Goal: Task Accomplishment & Management: Manage account settings

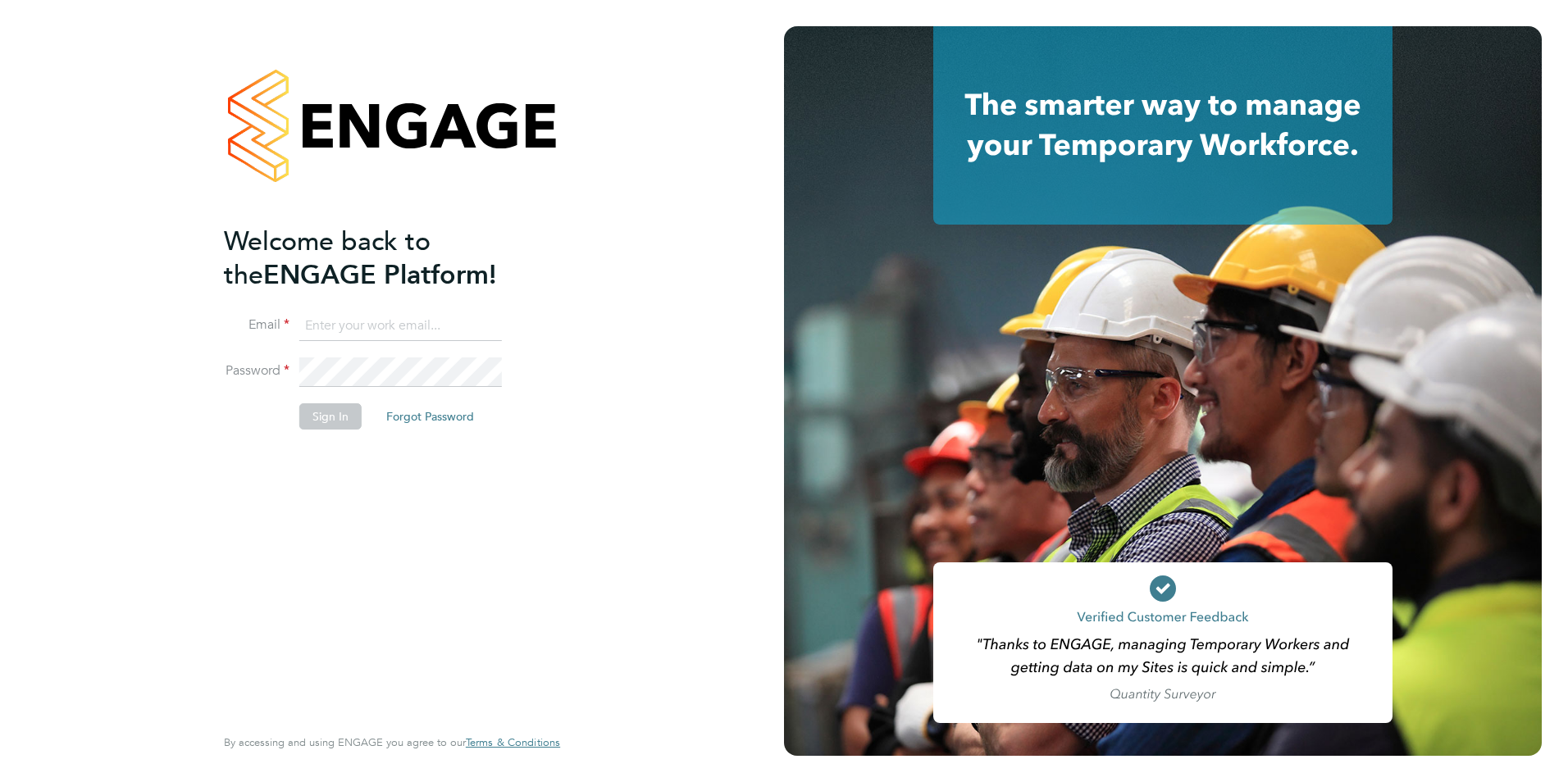
type input "louiscrawford@itsconstruction.co.uk"
click at [337, 428] on button "Sign In" at bounding box center [330, 416] width 62 height 26
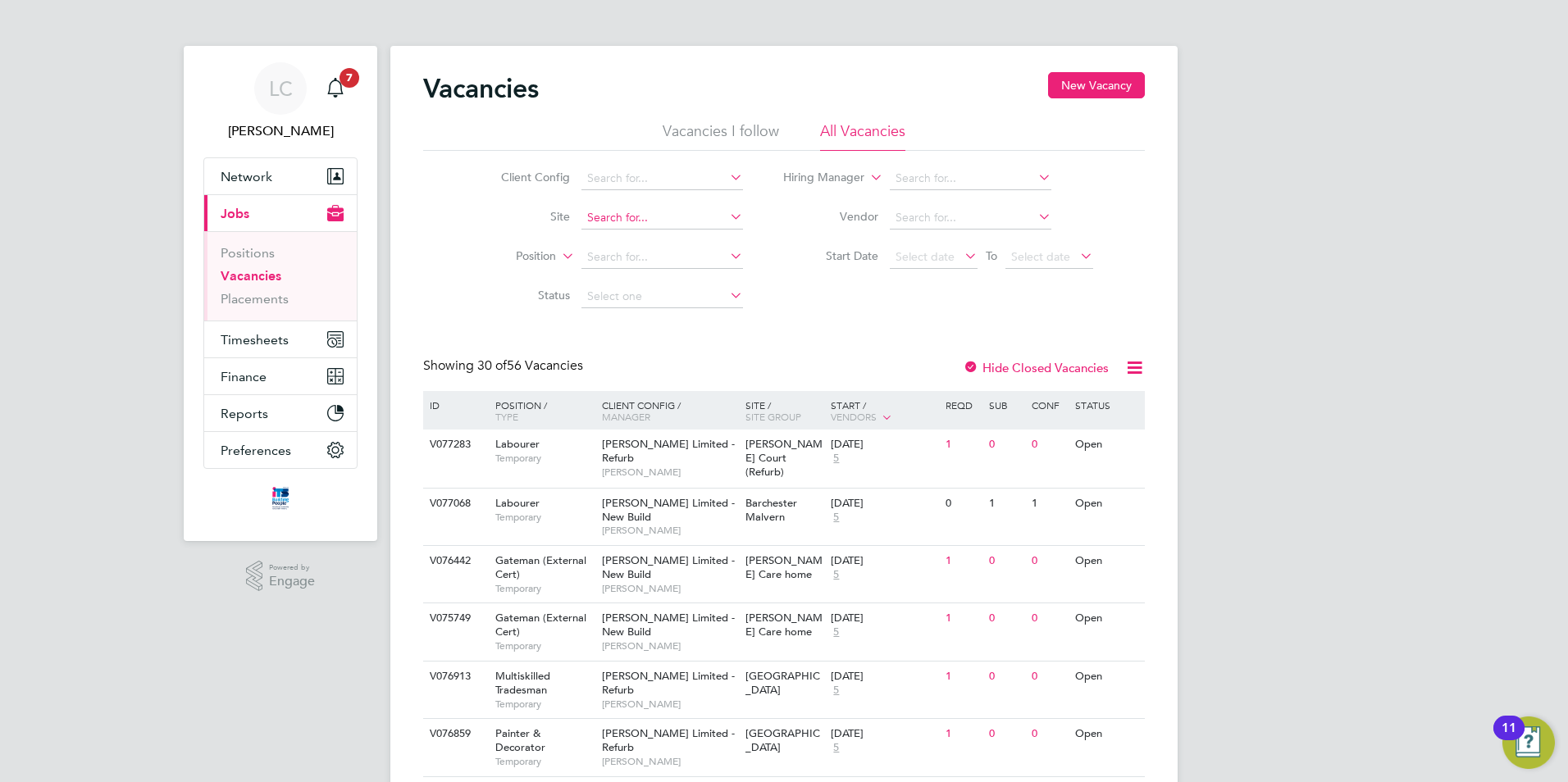
click at [620, 218] on input at bounding box center [662, 218] width 162 height 23
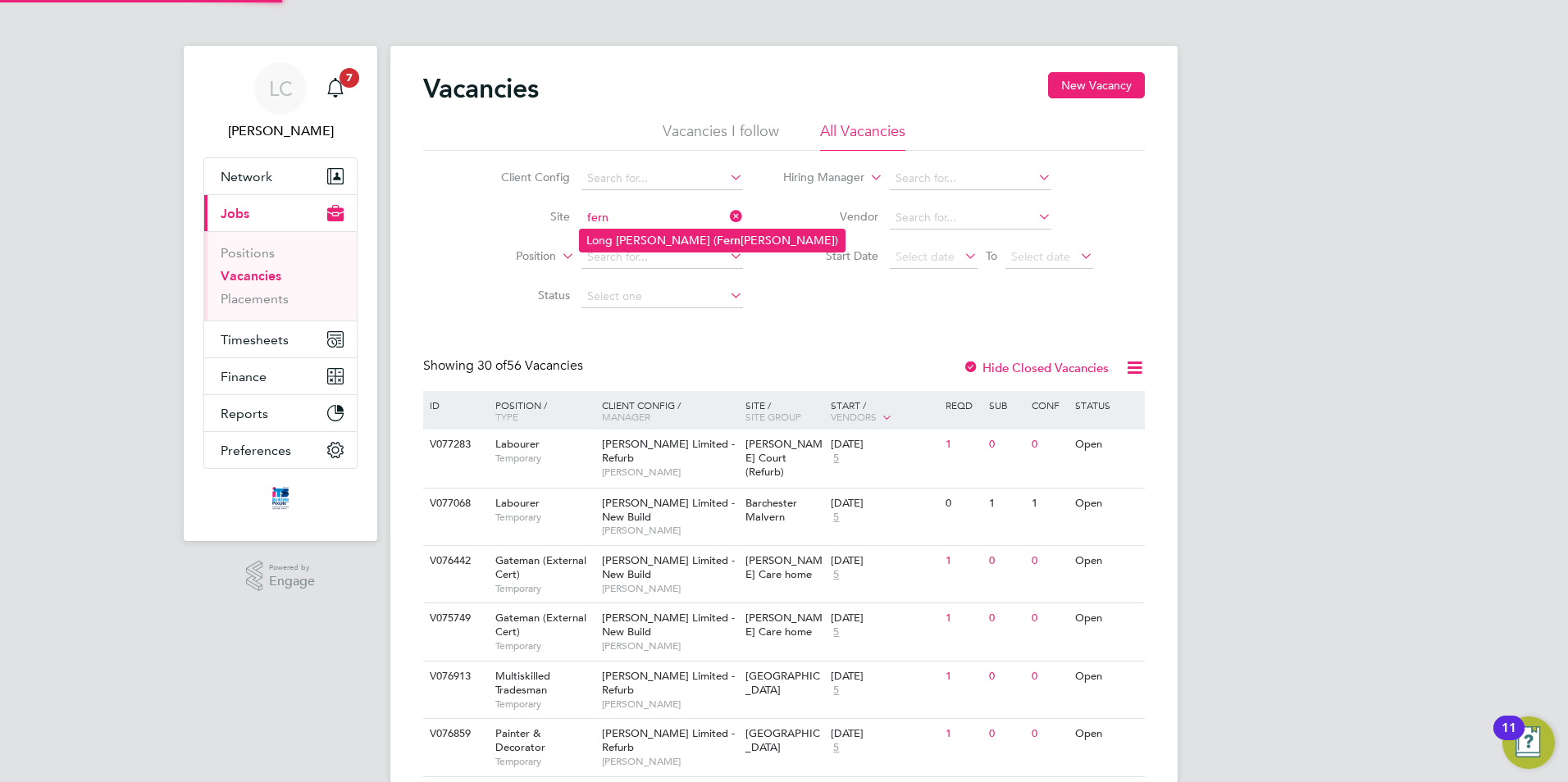
click at [646, 243] on li "Long [PERSON_NAME] ( [PERSON_NAME][GEOGRAPHIC_DATA])" at bounding box center [712, 240] width 265 height 22
type input "Long [PERSON_NAME] ([GEOGRAPHIC_DATA])"
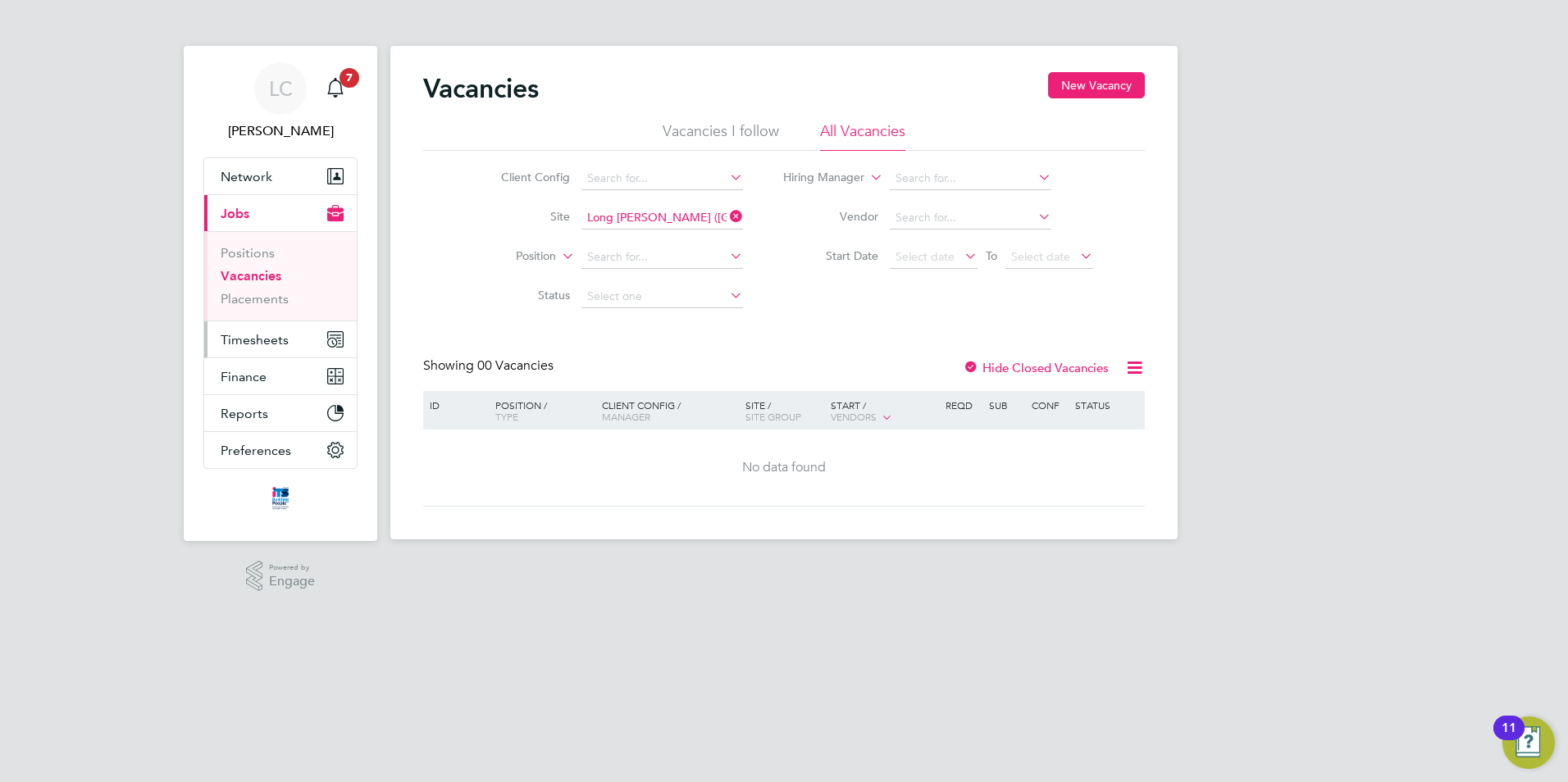
click at [255, 347] on button "Timesheets" at bounding box center [281, 339] width 153 height 36
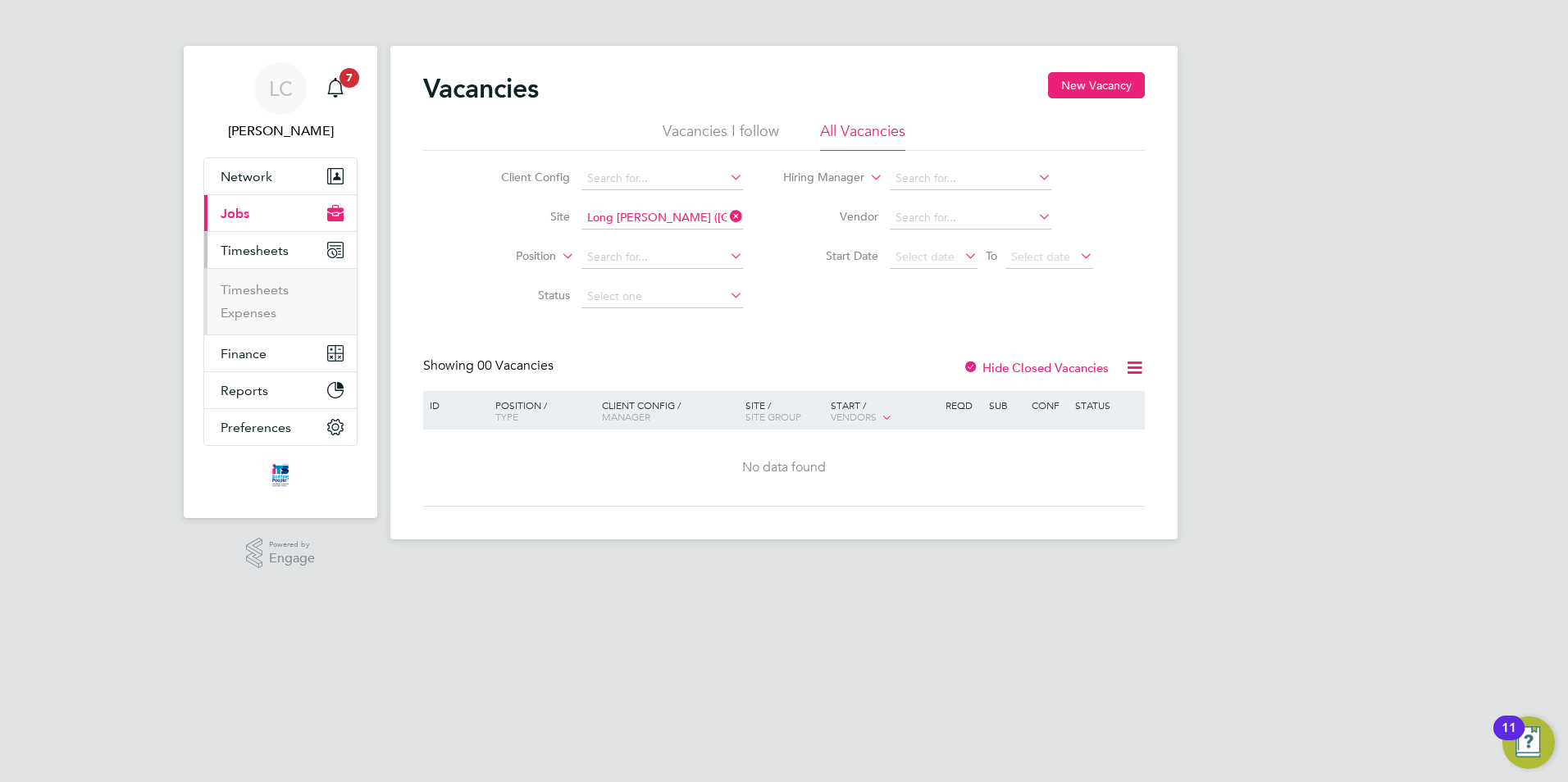
click at [264, 282] on ul "Timesheets Expenses" at bounding box center [281, 301] width 153 height 67
click at [264, 285] on link "Timesheets" at bounding box center [255, 289] width 68 height 15
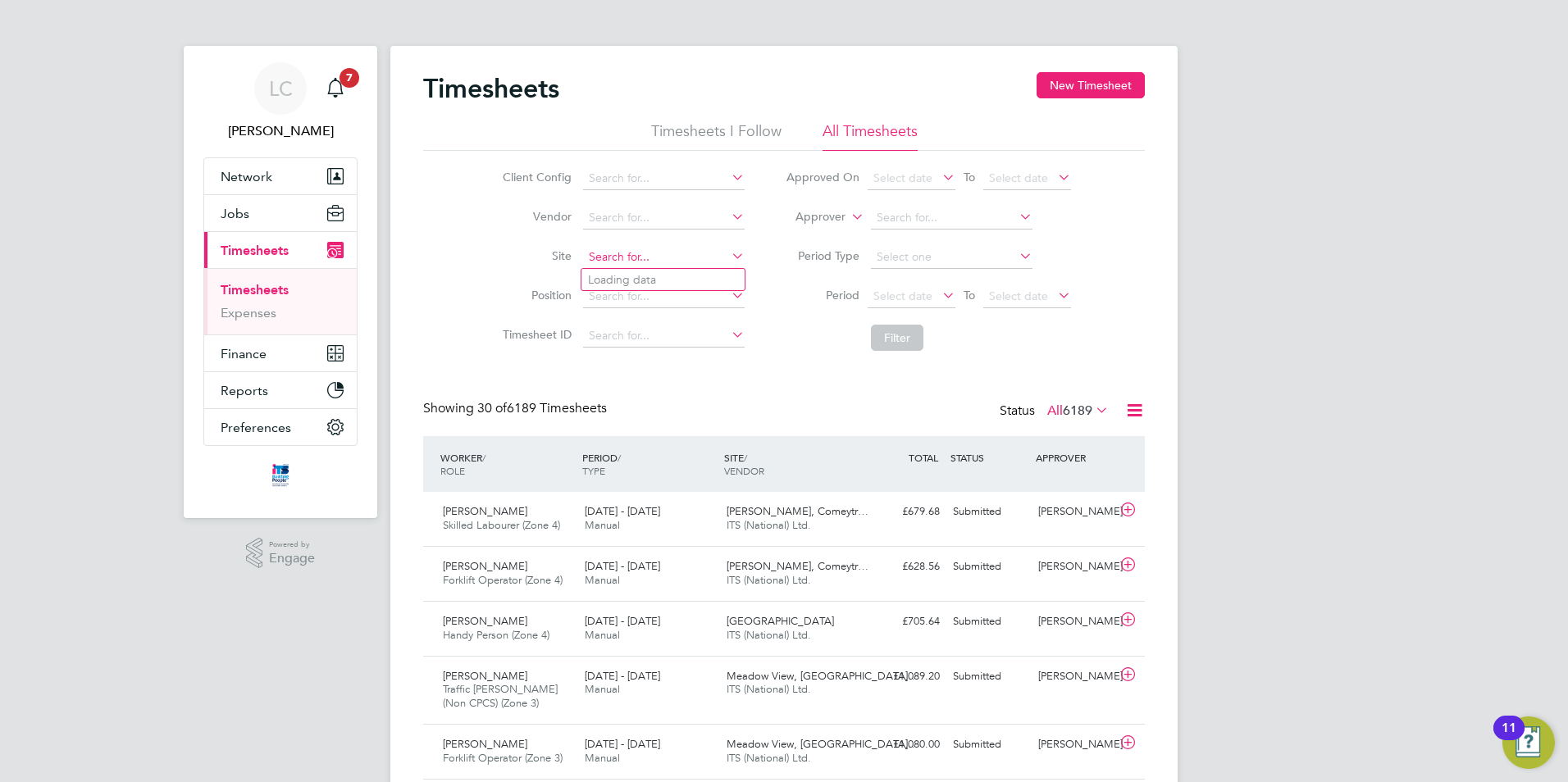
click at [628, 252] on input at bounding box center [663, 257] width 162 height 23
click at [652, 282] on li "Long [PERSON_NAME] ( [GEOGRAPHIC_DATA])" at bounding box center [693, 280] width 223 height 22
type input "Long [PERSON_NAME] ([GEOGRAPHIC_DATA])"
click at [885, 338] on button "Filter" at bounding box center [897, 337] width 52 height 26
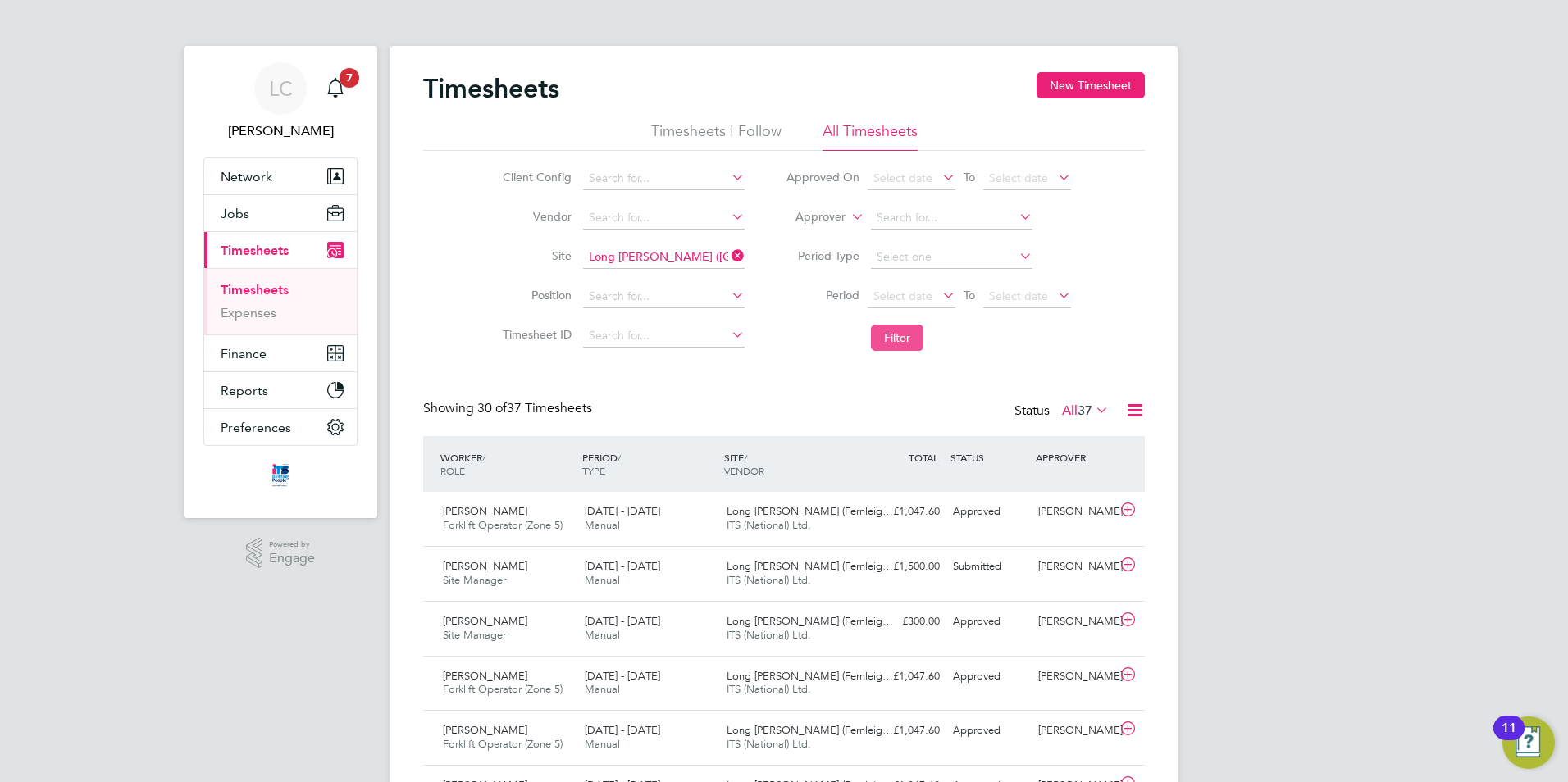
click at [895, 336] on button "Filter" at bounding box center [897, 337] width 52 height 26
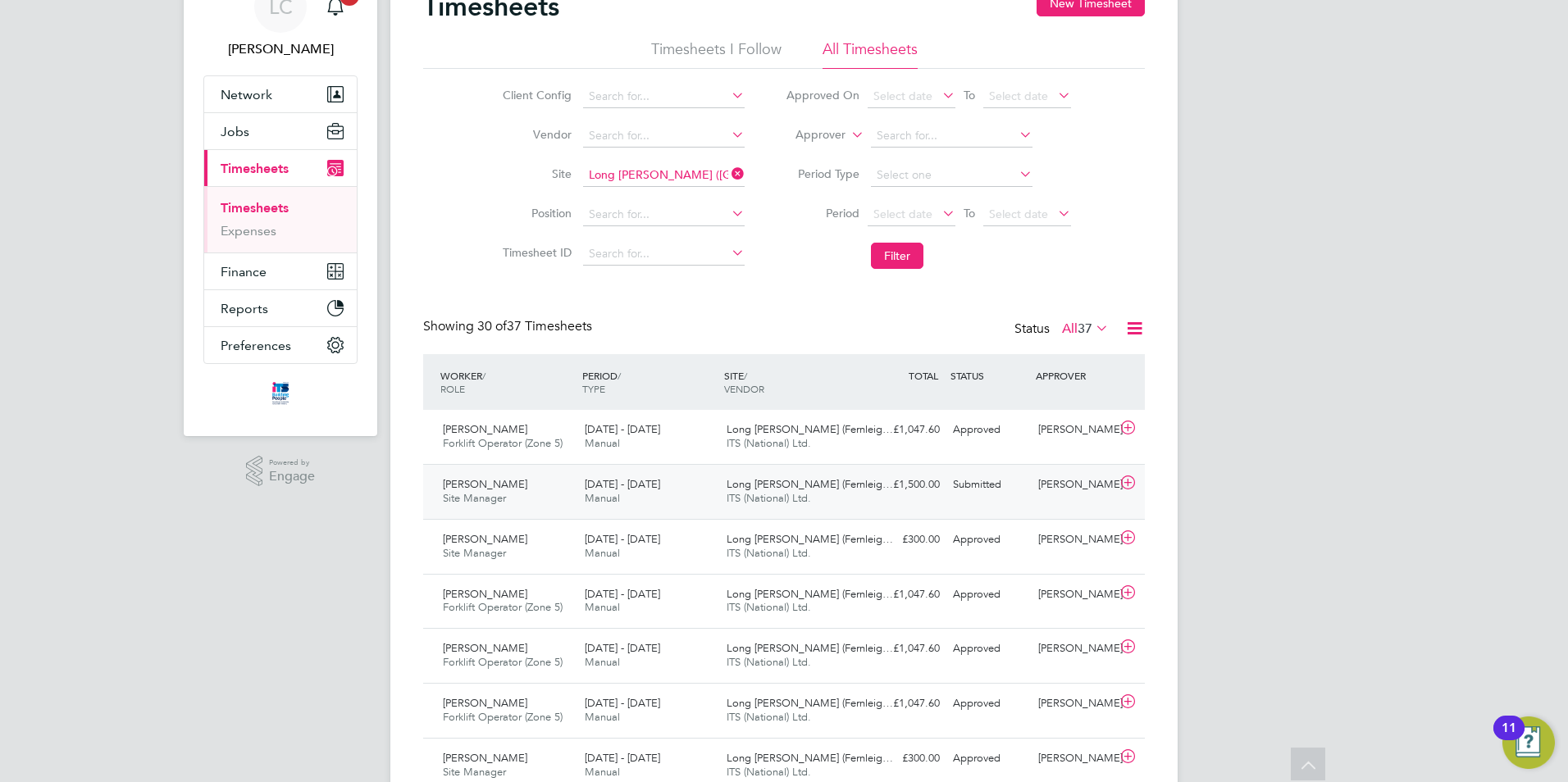
click at [1128, 479] on icon at bounding box center [1128, 483] width 20 height 14
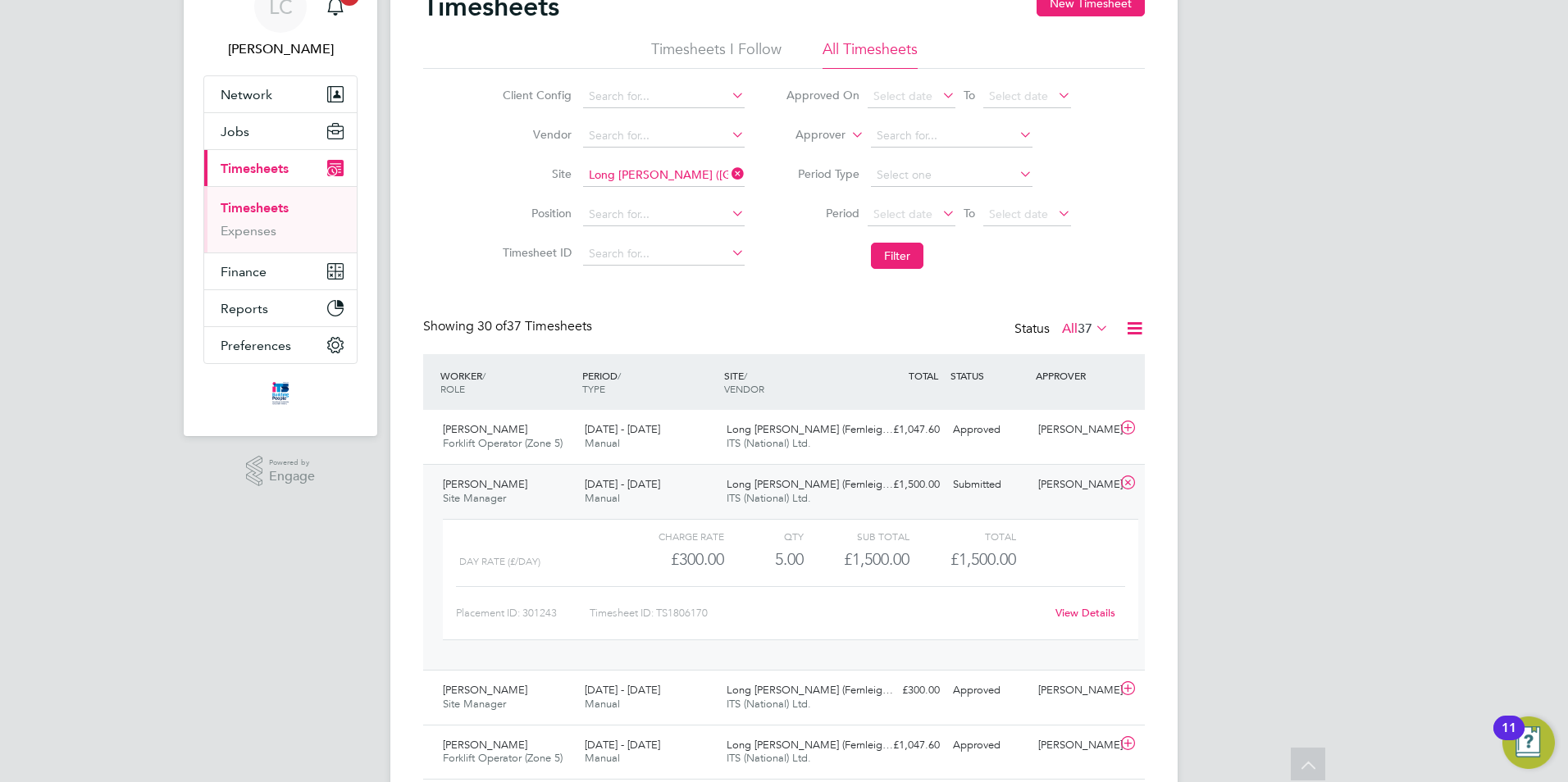
click at [1072, 611] on link "View Details" at bounding box center [1085, 613] width 60 height 14
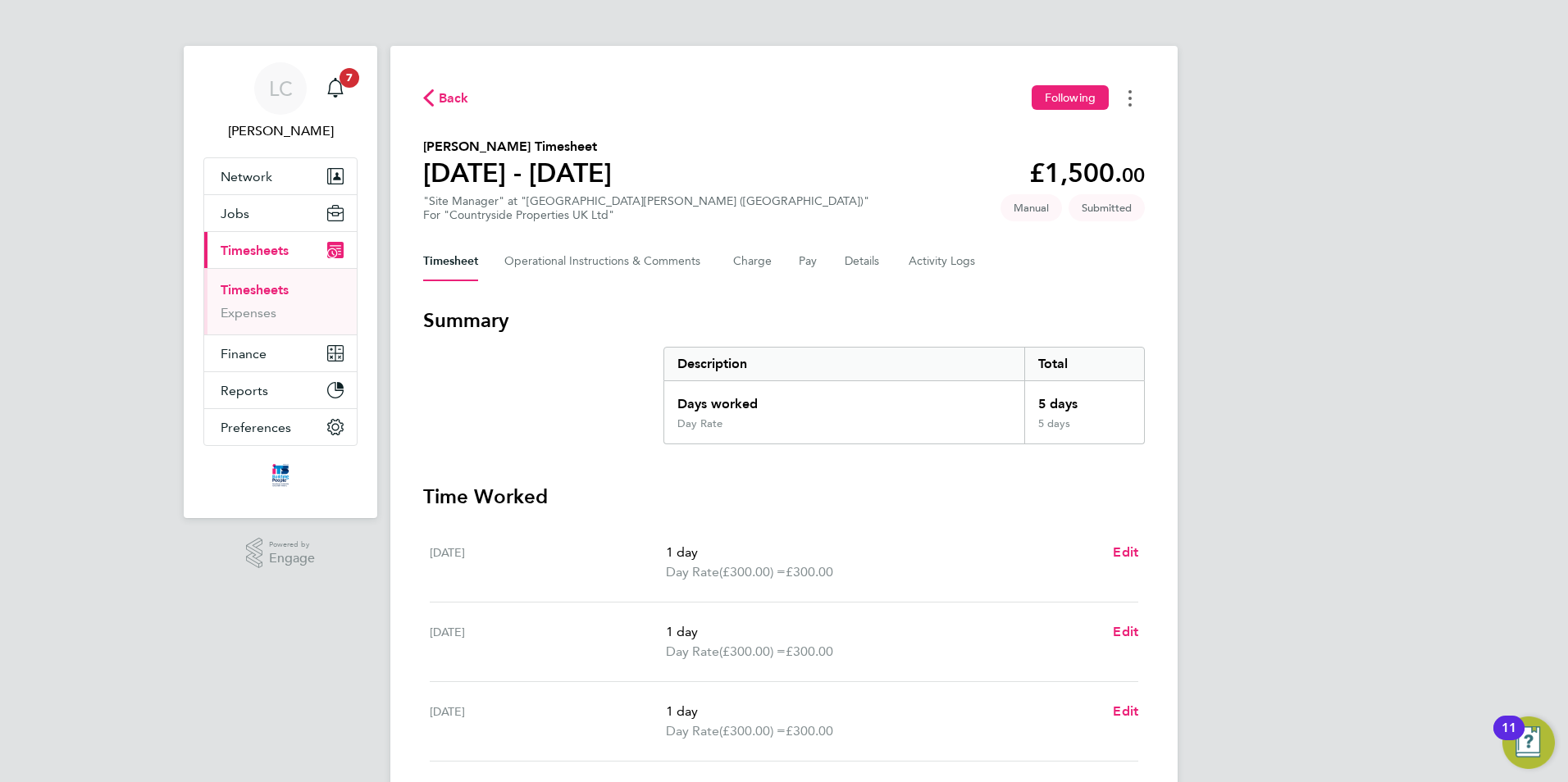
click at [1124, 98] on button "Timesheets Menu" at bounding box center [1130, 98] width 29 height 25
click at [735, 145] on section "Denis Clark's Timesheet 18 - 24 Aug 2025 £1,500. 00 "Site Manager" at "Long Mar…" at bounding box center [783, 179] width 721 height 85
click at [873, 263] on button "Details" at bounding box center [863, 261] width 38 height 40
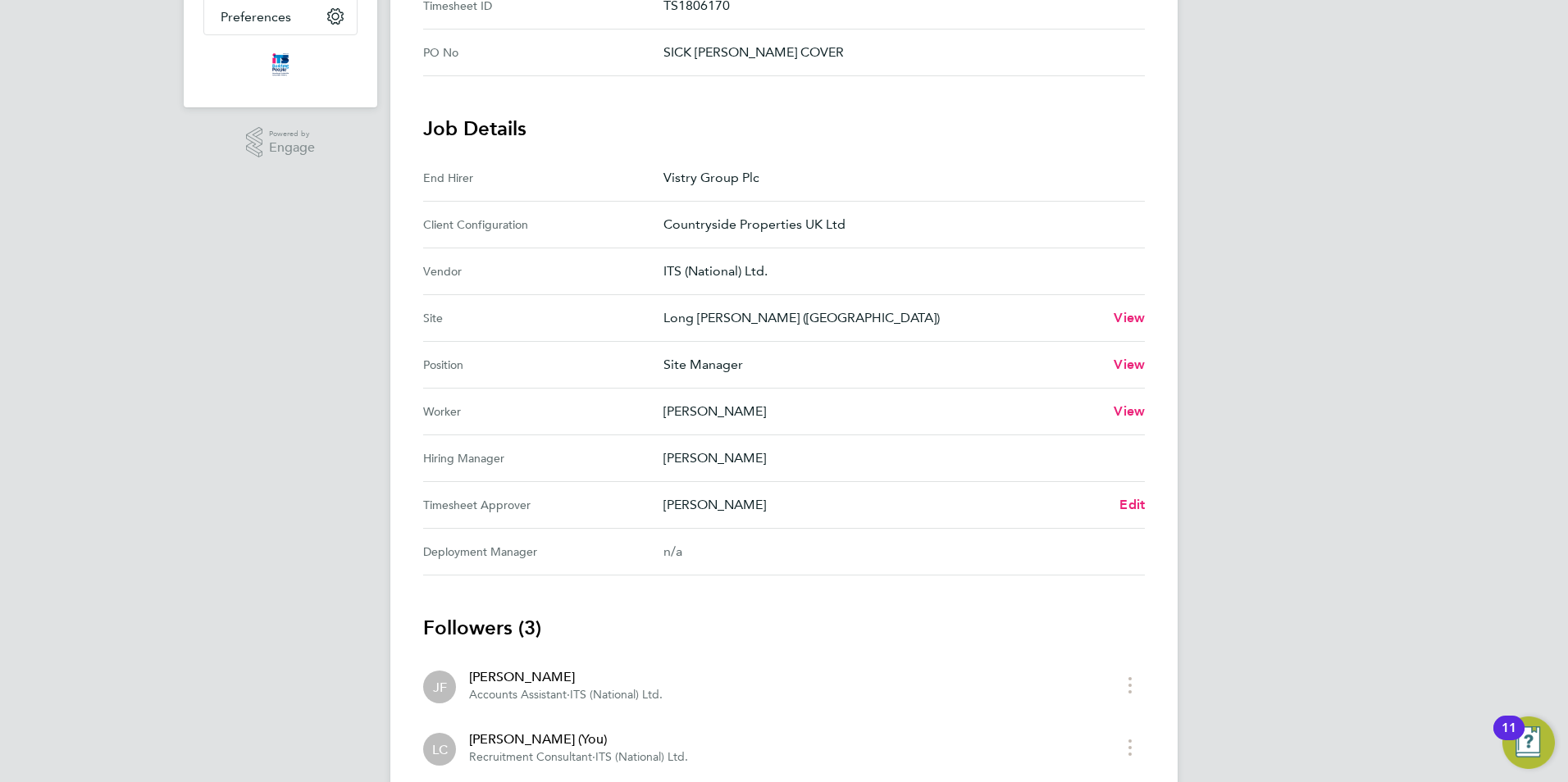
scroll to position [492, 0]
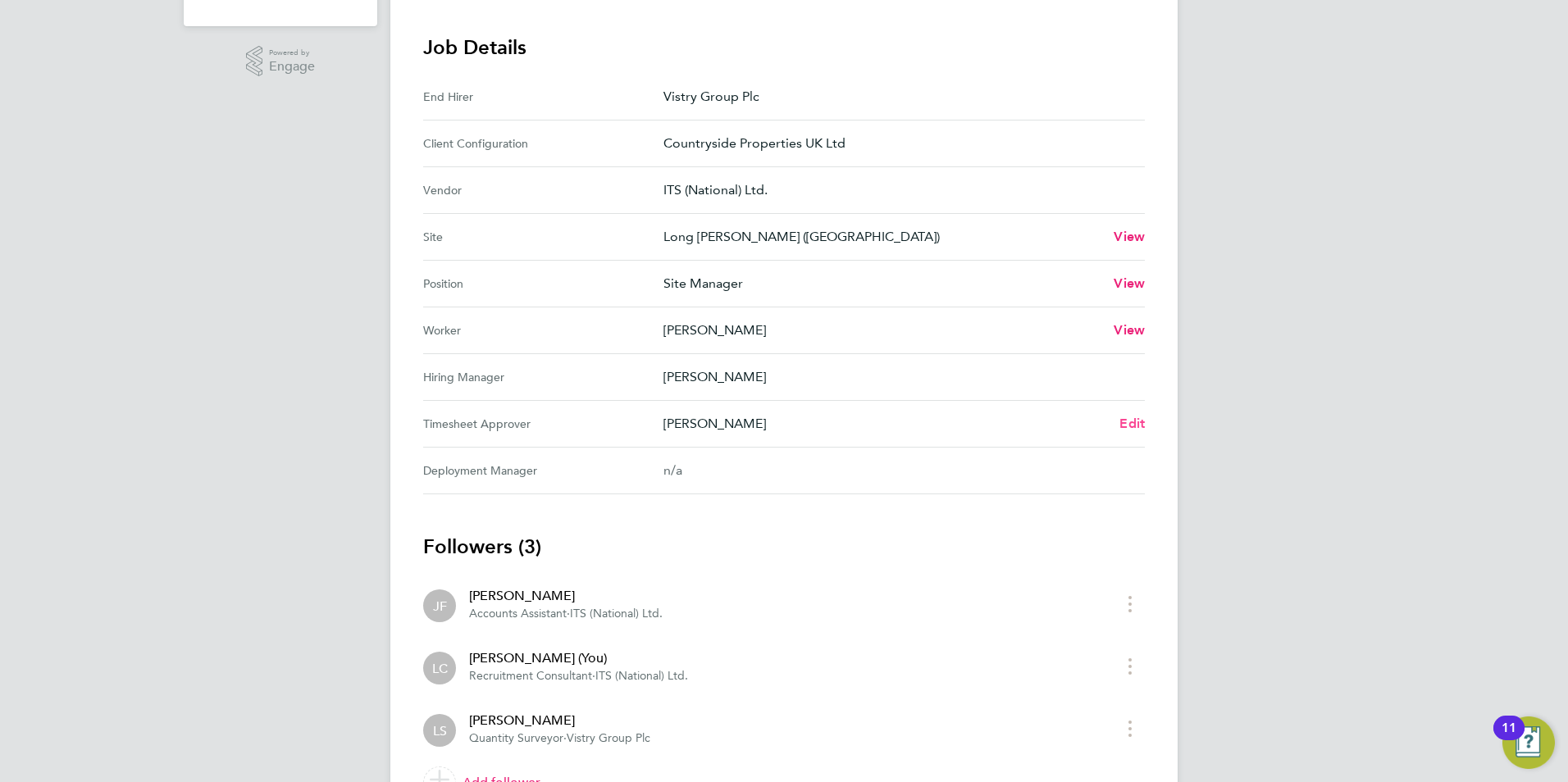
click at [1129, 420] on span "Edit" at bounding box center [1131, 423] width 25 height 15
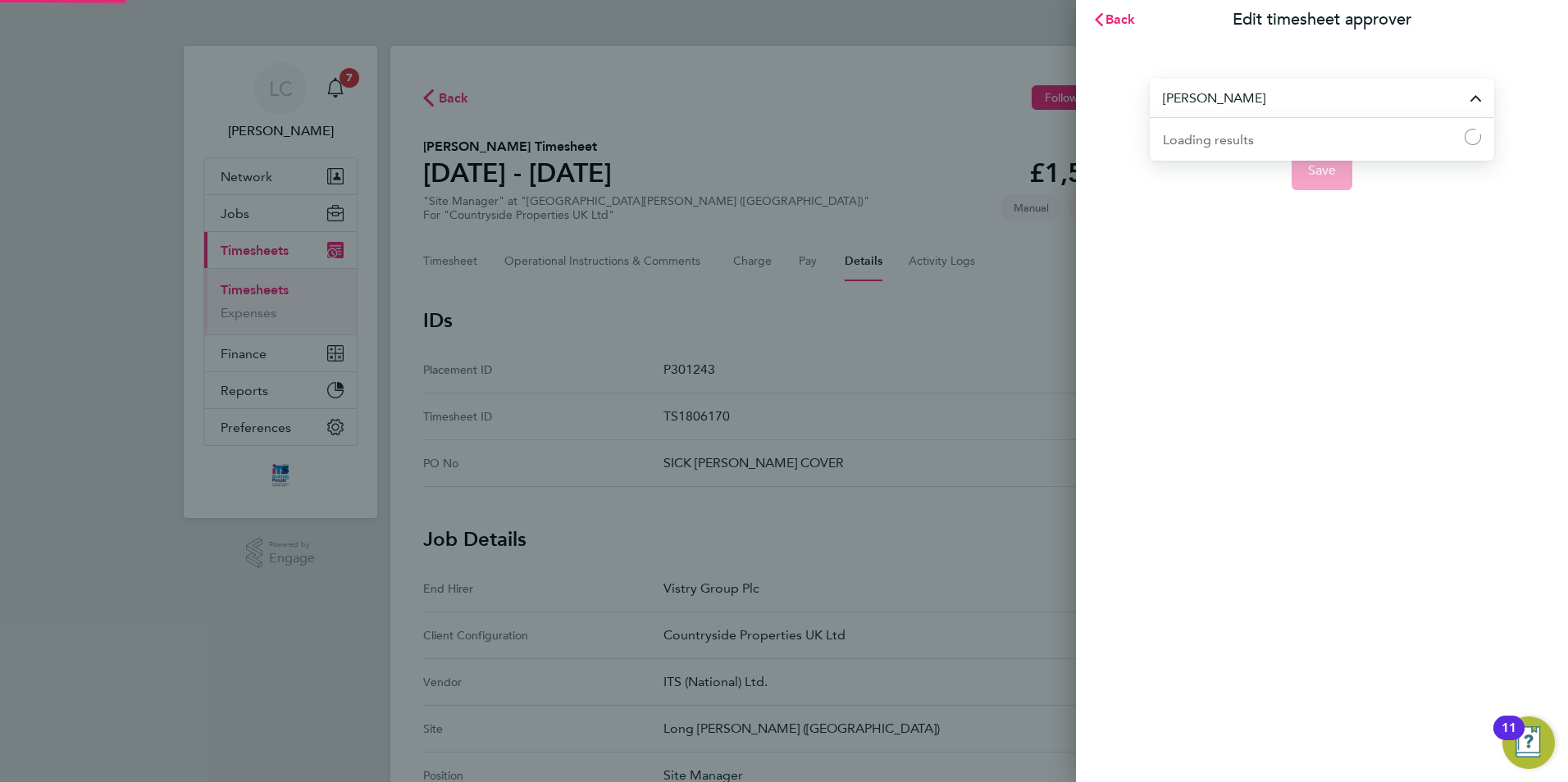
click at [1204, 100] on input "[PERSON_NAME]" at bounding box center [1322, 98] width 345 height 39
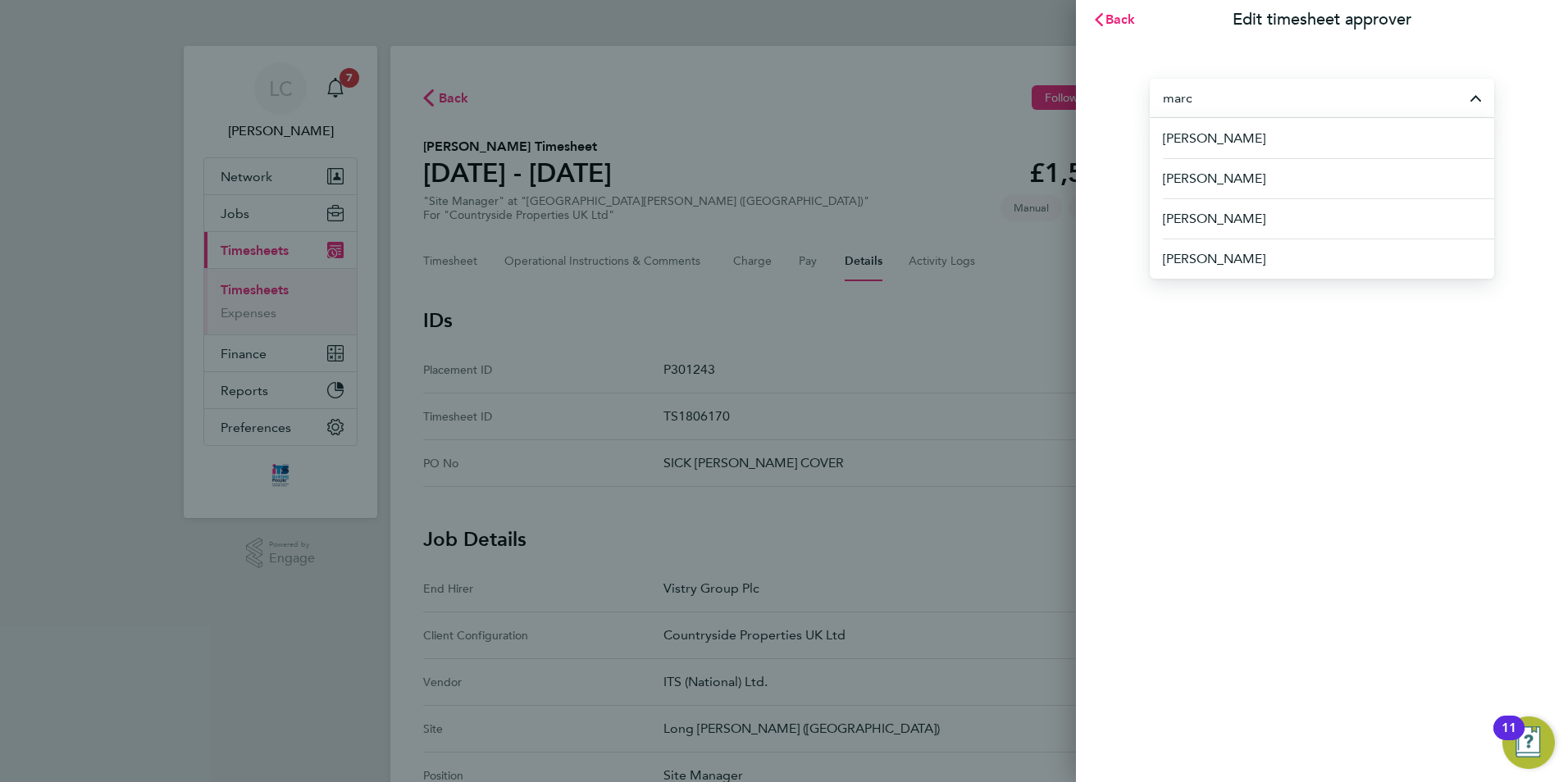
click at [1211, 91] on input "marc" at bounding box center [1322, 98] width 345 height 39
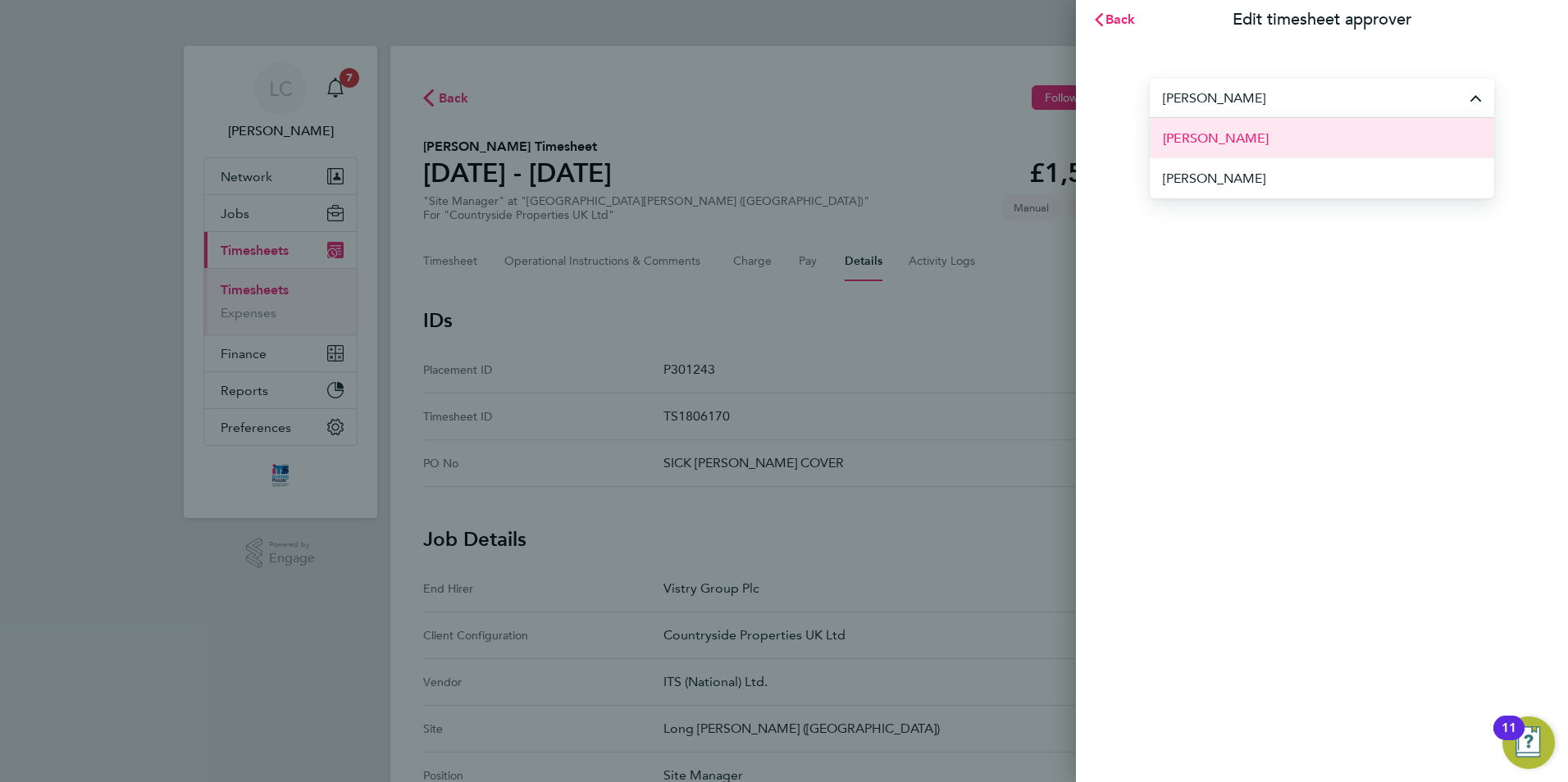
click at [1234, 132] on span "[PERSON_NAME]" at bounding box center [1215, 138] width 106 height 19
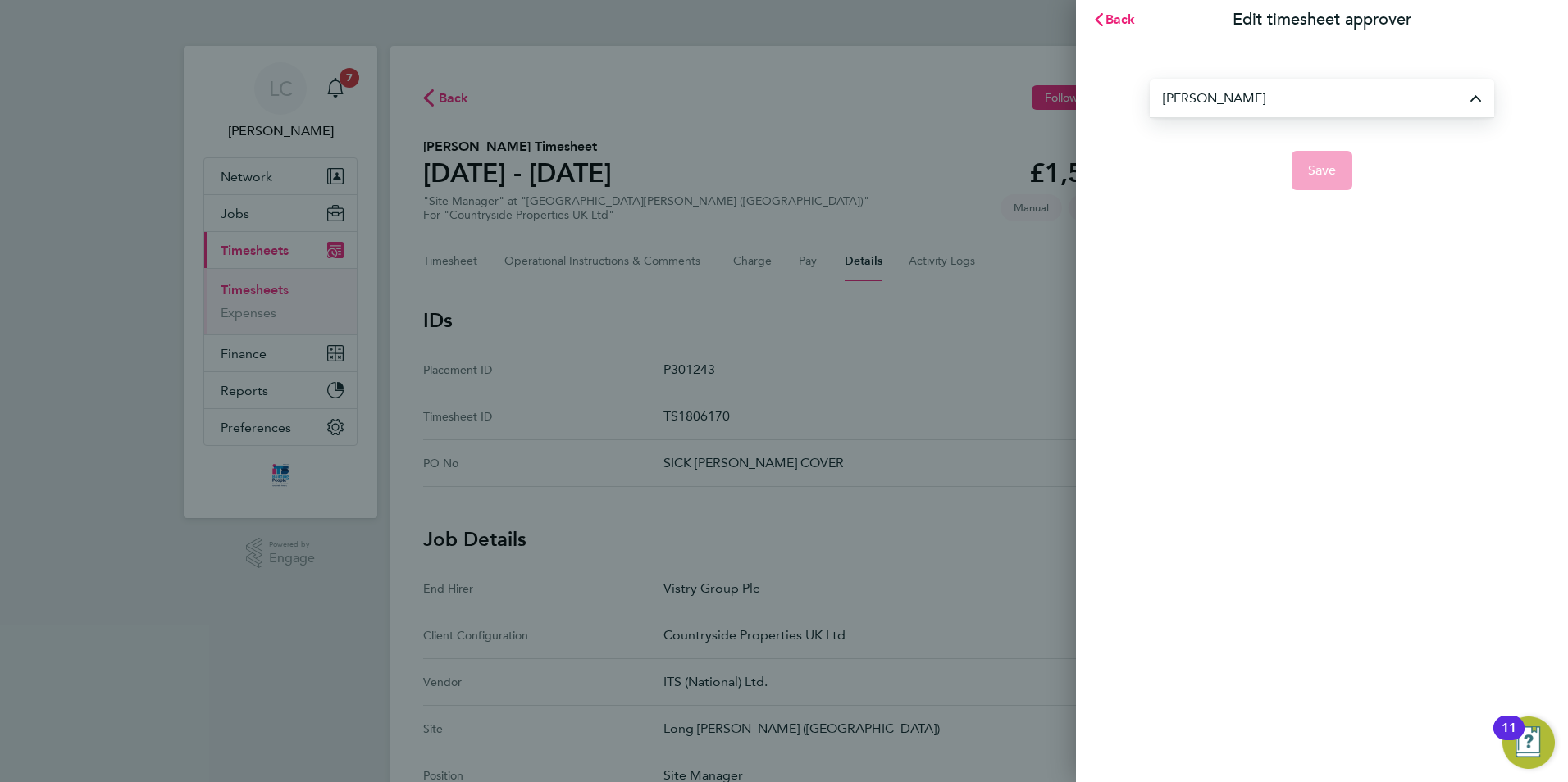
type input "[PERSON_NAME]"
click at [1315, 163] on span "Save" at bounding box center [1322, 170] width 29 height 16
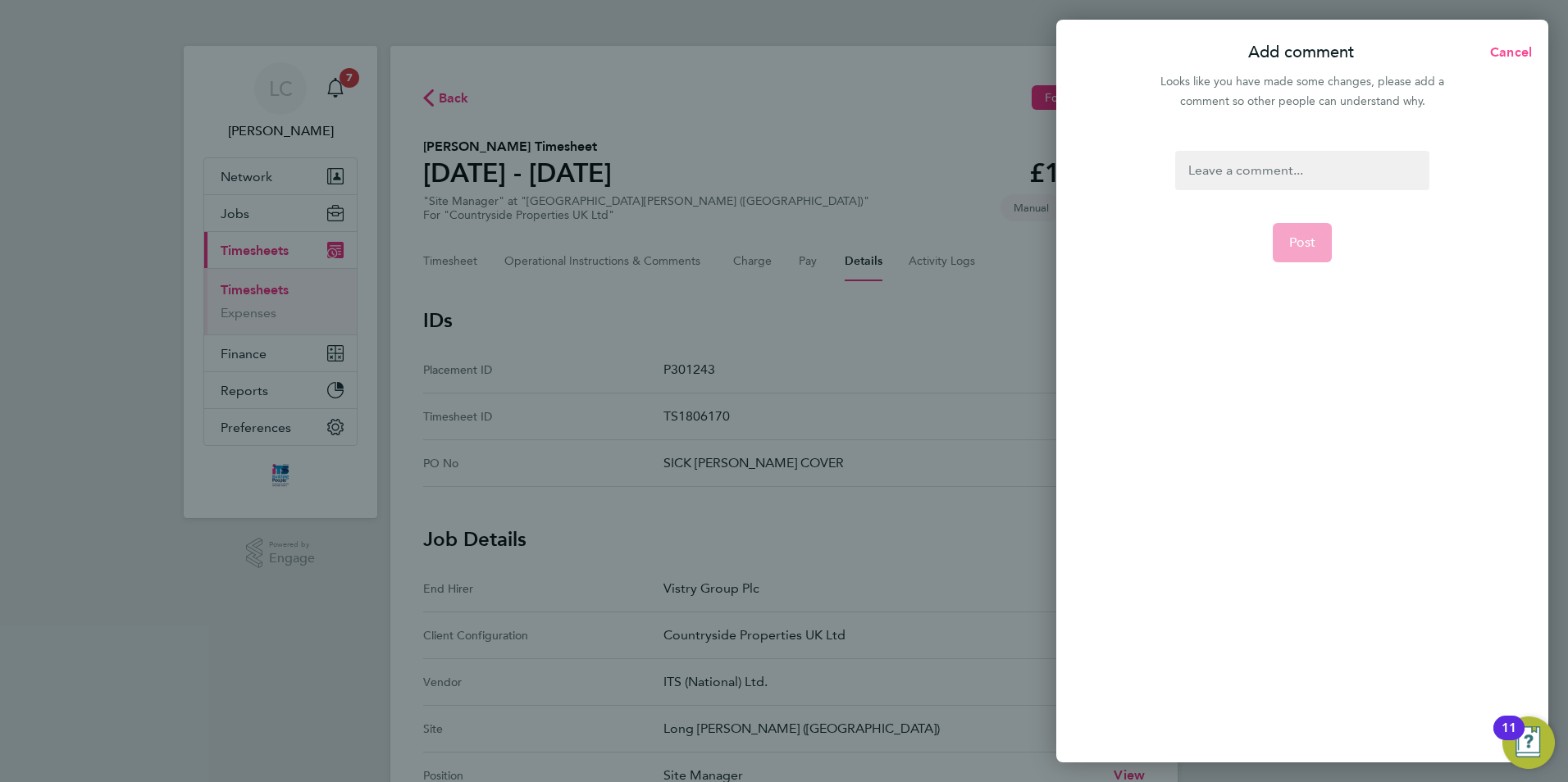
click at [1500, 47] on span "Cancel" at bounding box center [1508, 52] width 46 height 15
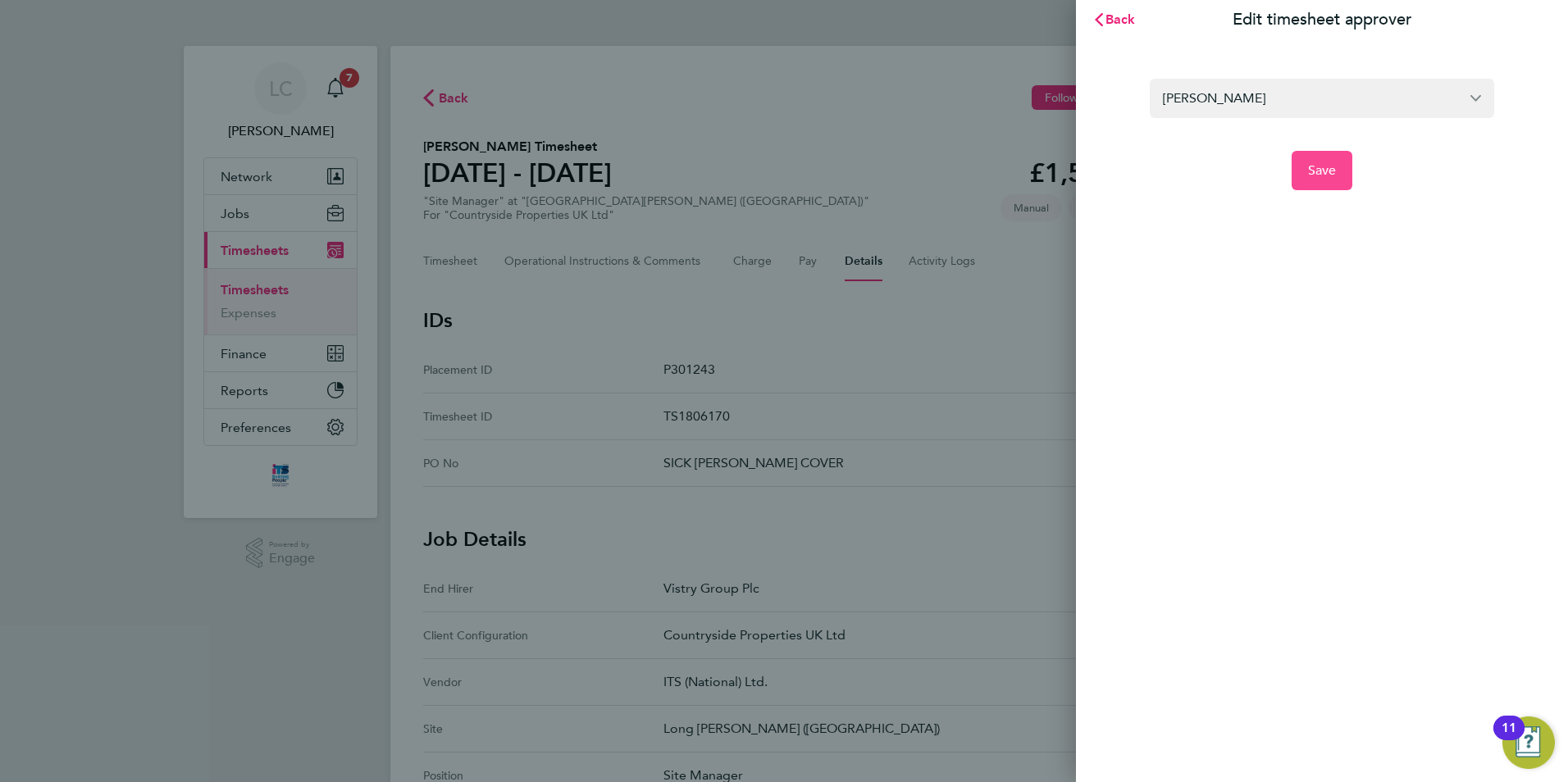
click at [1327, 167] on span "Save" at bounding box center [1322, 170] width 29 height 16
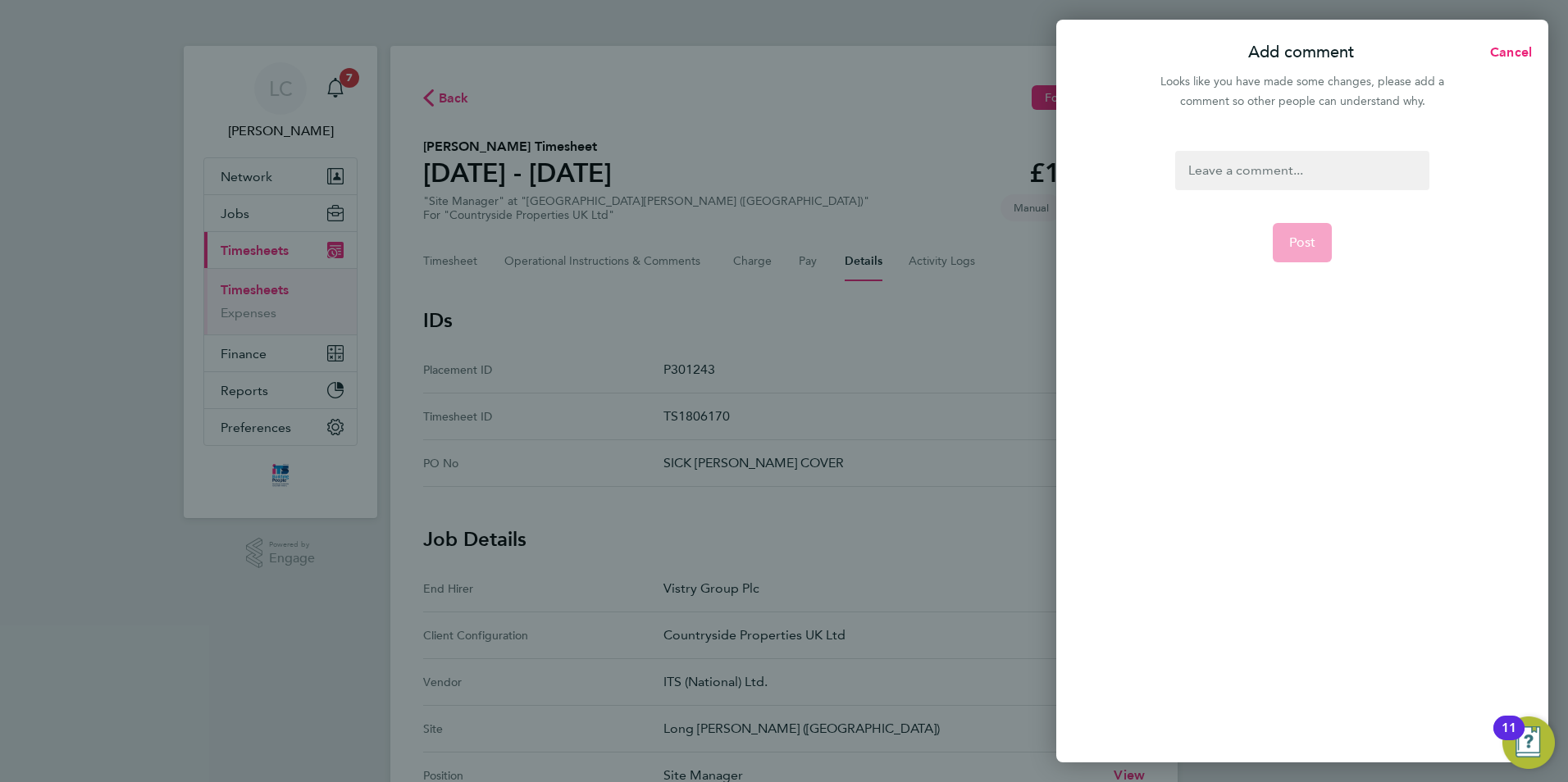
click at [863, 518] on div "Add comment Cancel Looks like you have made some changes, please add a comment …" at bounding box center [784, 391] width 1568 height 782
click at [1278, 162] on div at bounding box center [1302, 170] width 254 height 40
click at [1289, 168] on div at bounding box center [1302, 170] width 254 height 40
click at [1281, 232] on button "Post" at bounding box center [1303, 242] width 60 height 40
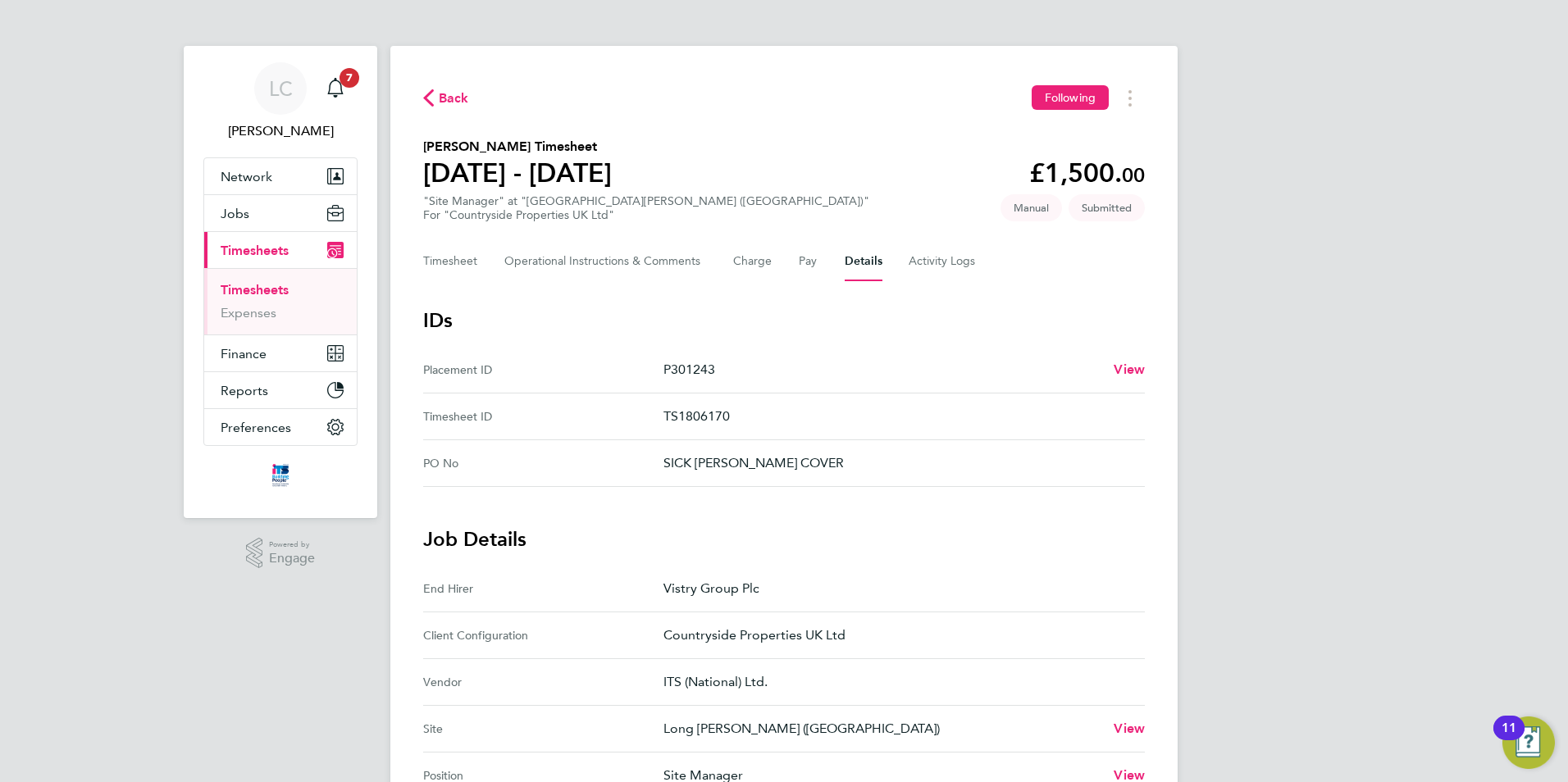
click at [908, 88] on div "Back Following" at bounding box center [783, 98] width 721 height 25
